Goal: Information Seeking & Learning: Learn about a topic

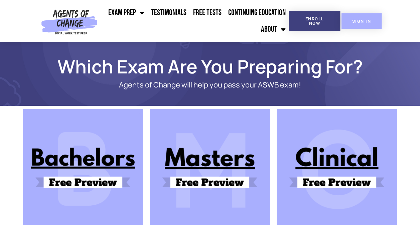
click at [364, 22] on span "SIGN IN" at bounding box center [361, 21] width 19 height 4
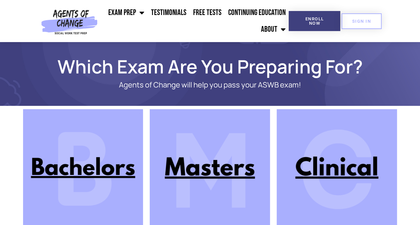
click at [218, 173] on img at bounding box center [210, 169] width 120 height 120
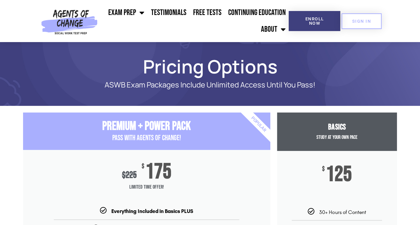
scroll to position [134, 0]
